Goal: Entertainment & Leisure: Consume media (video, audio)

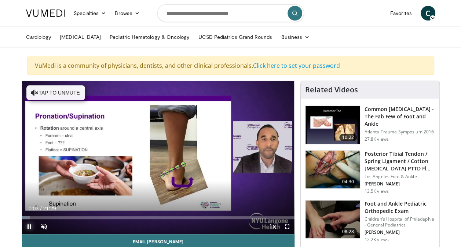
click at [30, 226] on span "Video Player" at bounding box center [29, 227] width 15 height 15
click at [43, 226] on span "Video Player" at bounding box center [44, 227] width 15 height 15
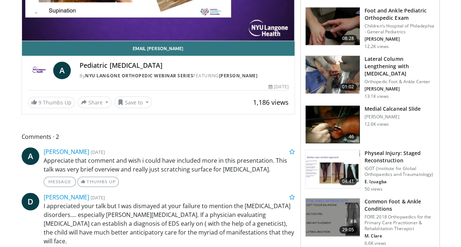
scroll to position [203, 0]
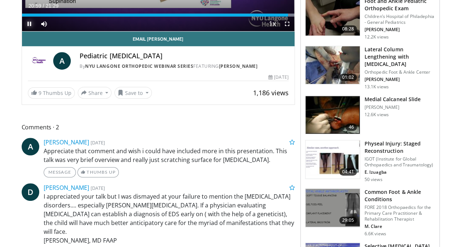
click at [28, 25] on span "Video Player" at bounding box center [29, 24] width 15 height 15
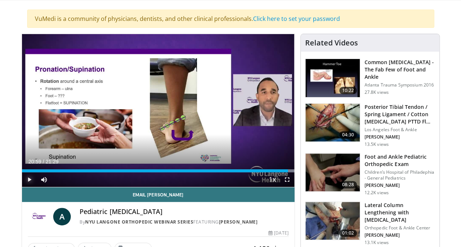
scroll to position [47, 0]
